Goal: Transaction & Acquisition: Obtain resource

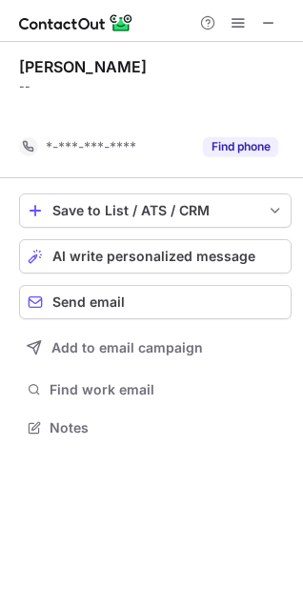
scroll to position [384, 303]
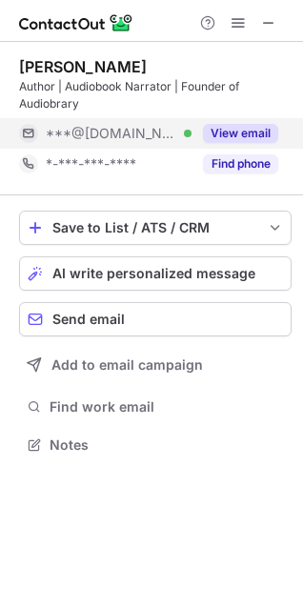
scroll to position [432, 303]
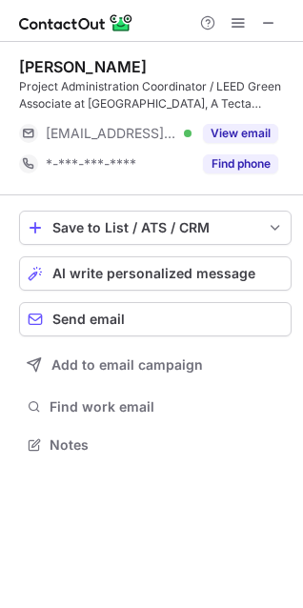
scroll to position [432, 303]
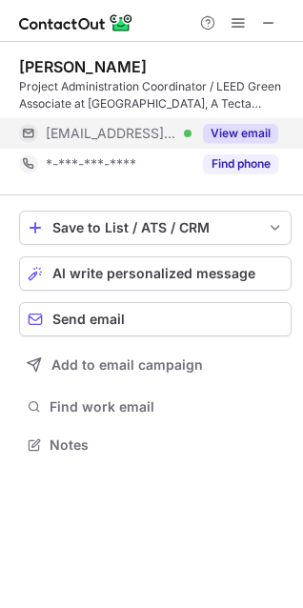
click at [236, 125] on button "View email" at bounding box center [240, 133] width 75 height 19
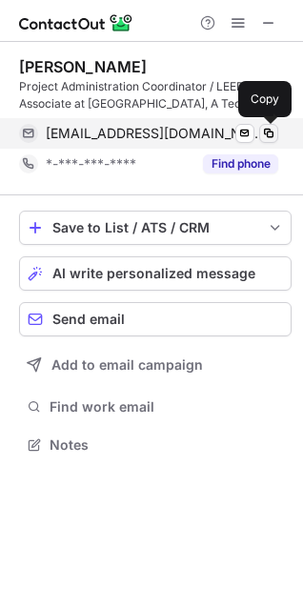
click at [275, 131] on span at bounding box center [268, 133] width 15 height 15
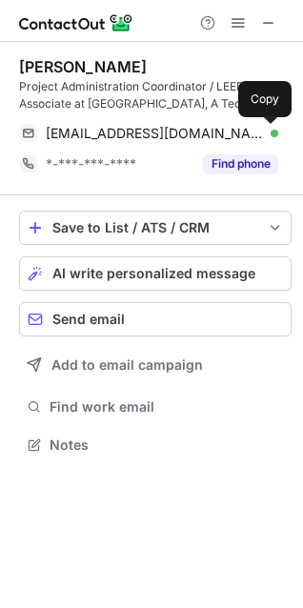
drag, startPoint x: 273, startPoint y: 136, endPoint x: 7, endPoint y: 383, distance: 362.8
click at [273, 136] on span at bounding box center [268, 133] width 15 height 15
